Goal: Navigation & Orientation: Find specific page/section

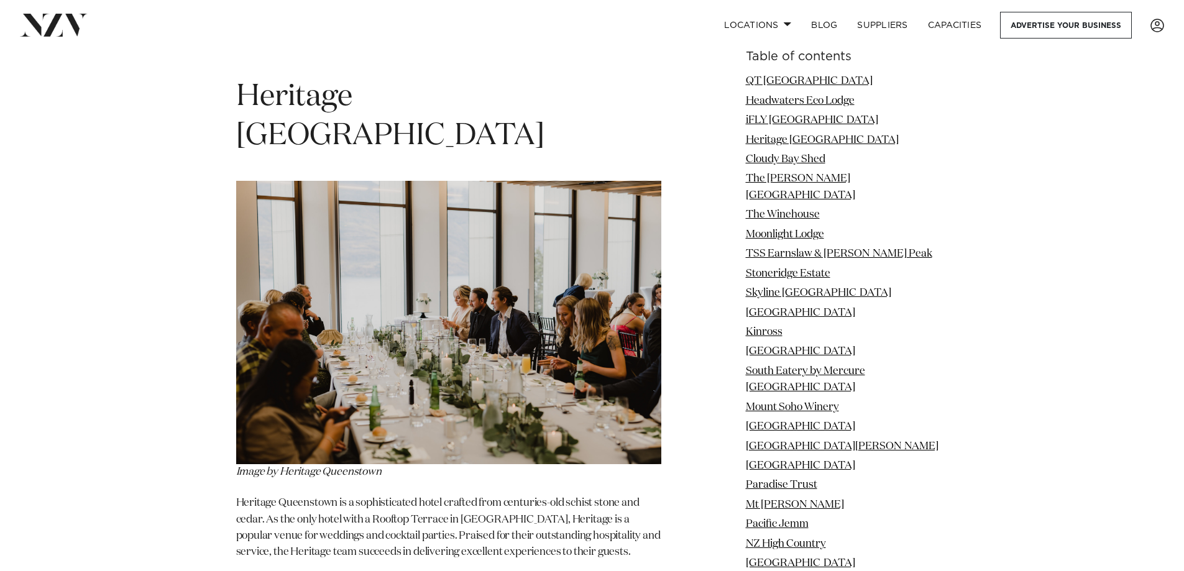
scroll to position [3045, 0]
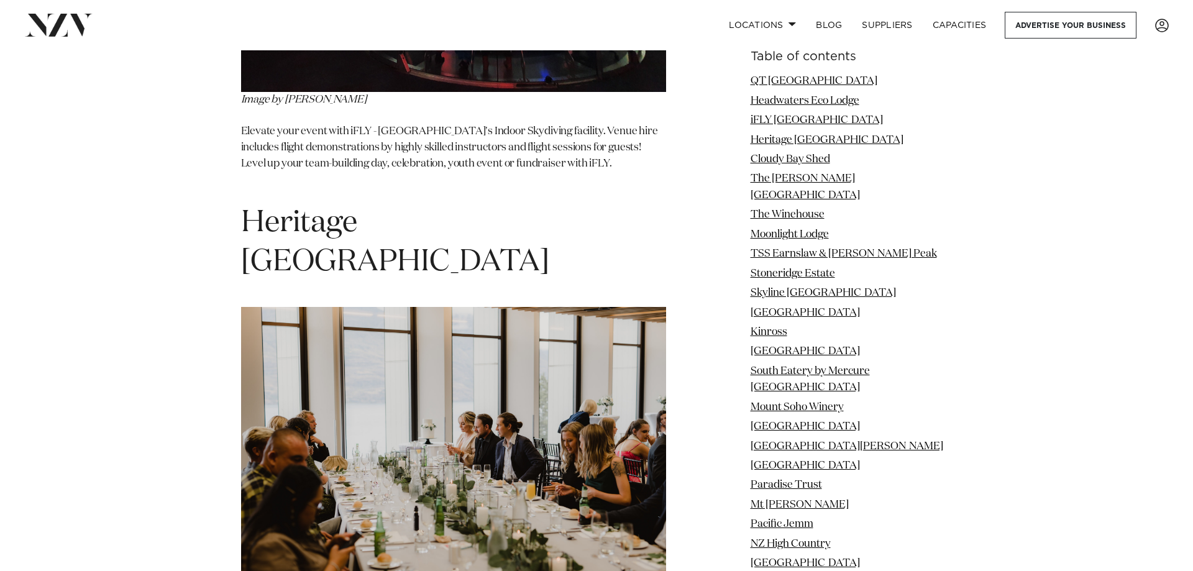
scroll to position [3045, 0]
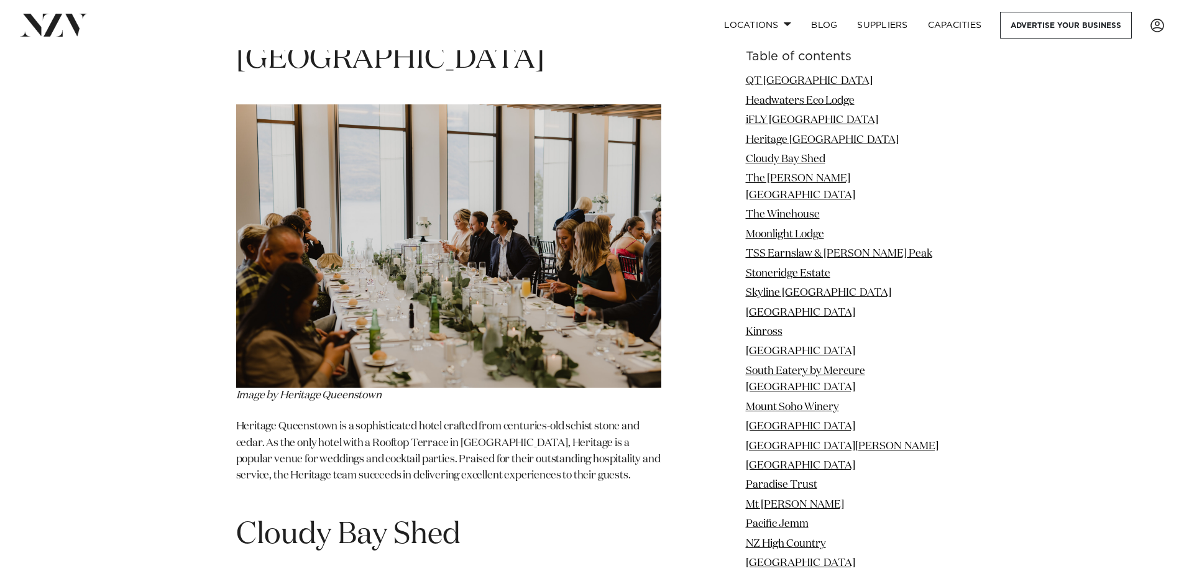
click at [372, 314] on img at bounding box center [448, 245] width 425 height 283
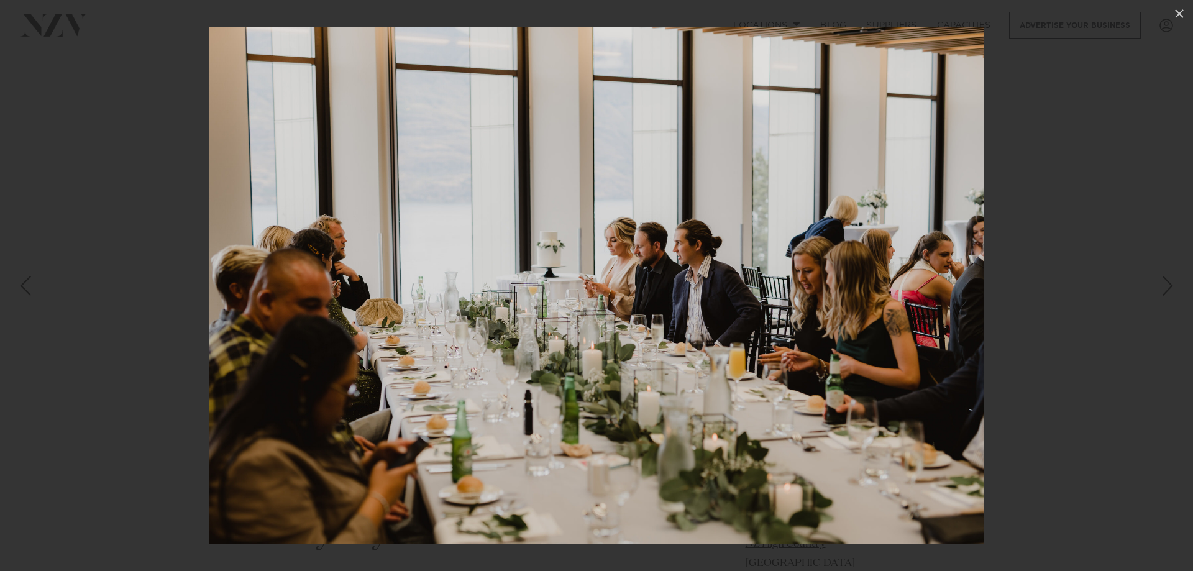
click at [149, 380] on div at bounding box center [596, 285] width 1193 height 571
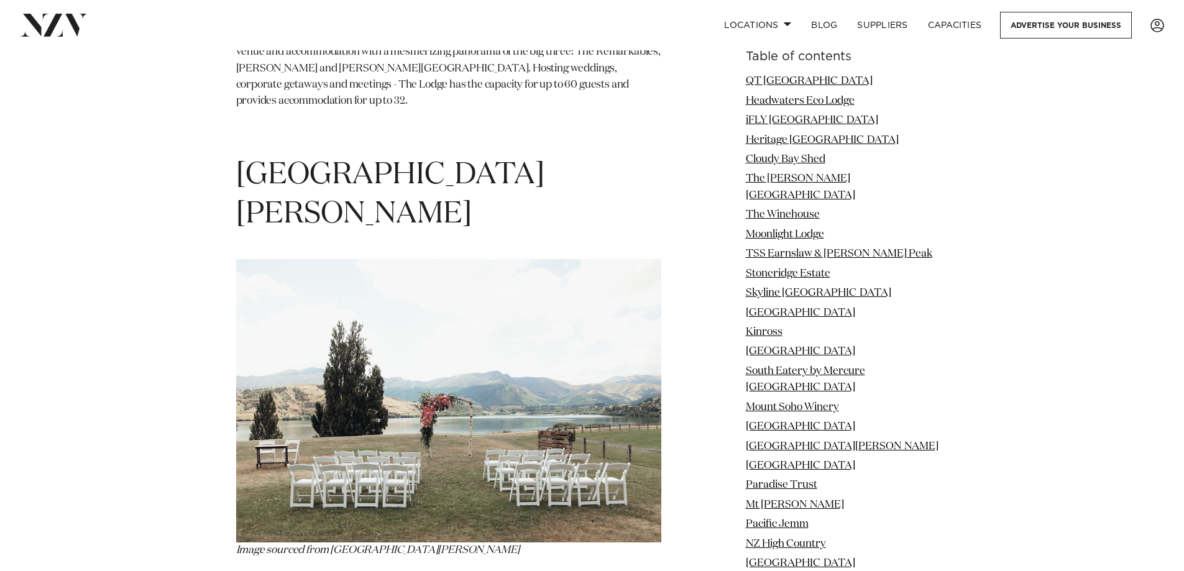
scroll to position [15303, 0]
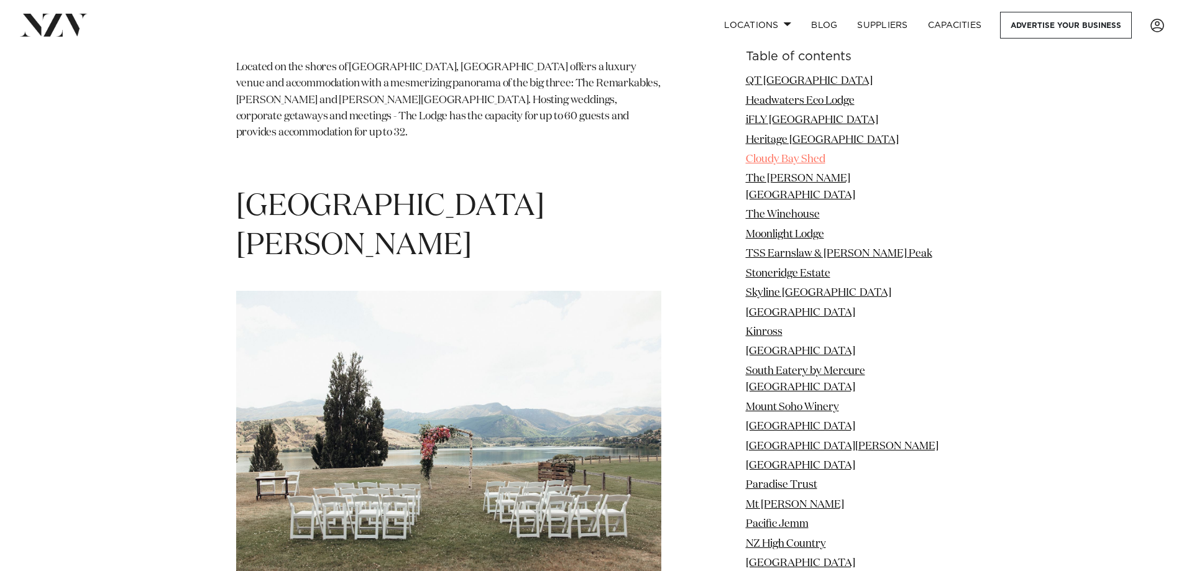
click at [770, 160] on link "Cloudy Bay Shed" at bounding box center [786, 159] width 80 height 11
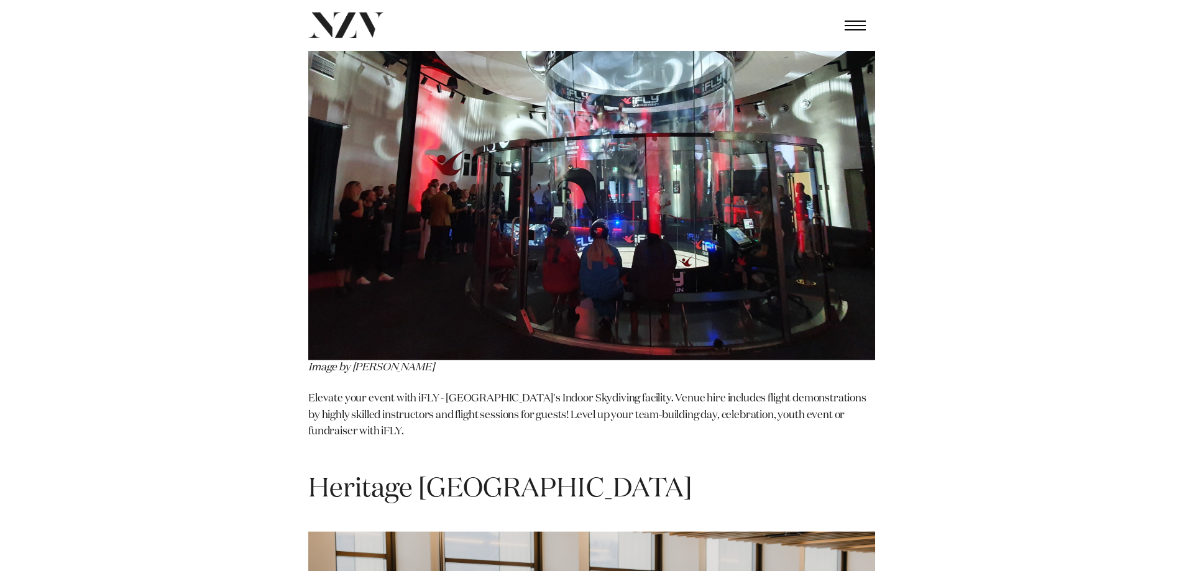
scroll to position [3472, 0]
